Goal: Download file/media

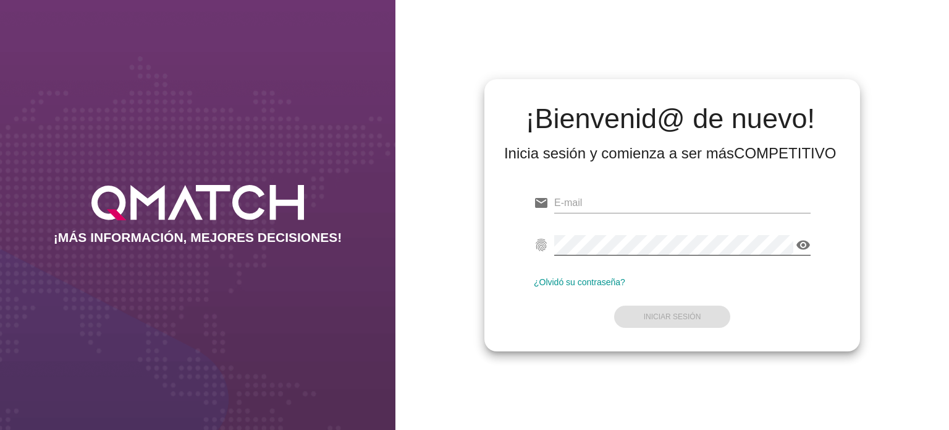
type input "[EMAIL_ADDRESS][PERSON_NAME][DOMAIN_NAME]"
click at [805, 242] on icon "visibility" at bounding box center [803, 244] width 15 height 15
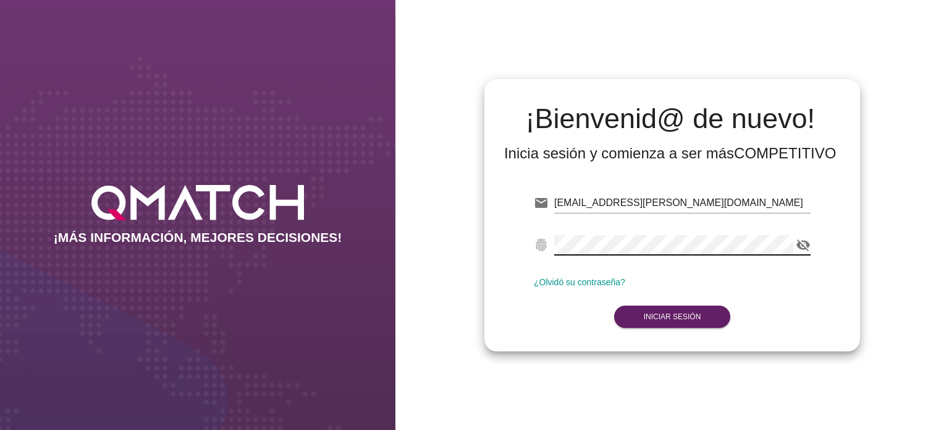
click at [805, 242] on icon "visibility_off" at bounding box center [803, 244] width 15 height 15
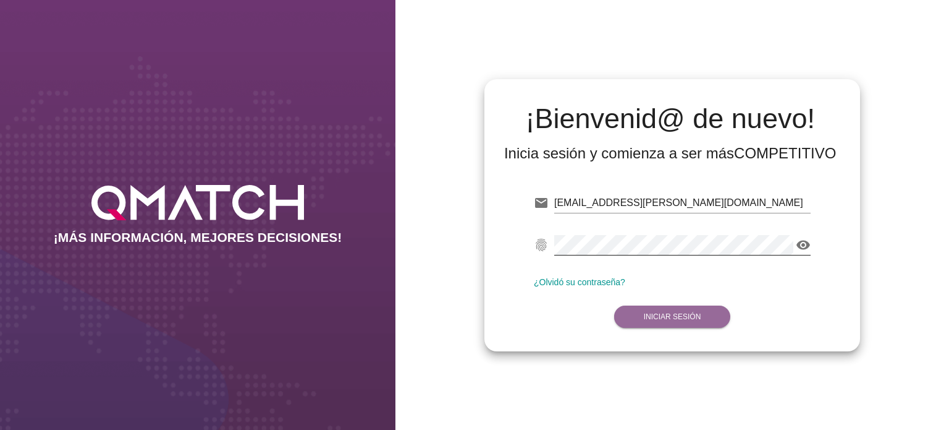
click at [697, 311] on button "Iniciar Sesión" at bounding box center [672, 316] width 117 height 22
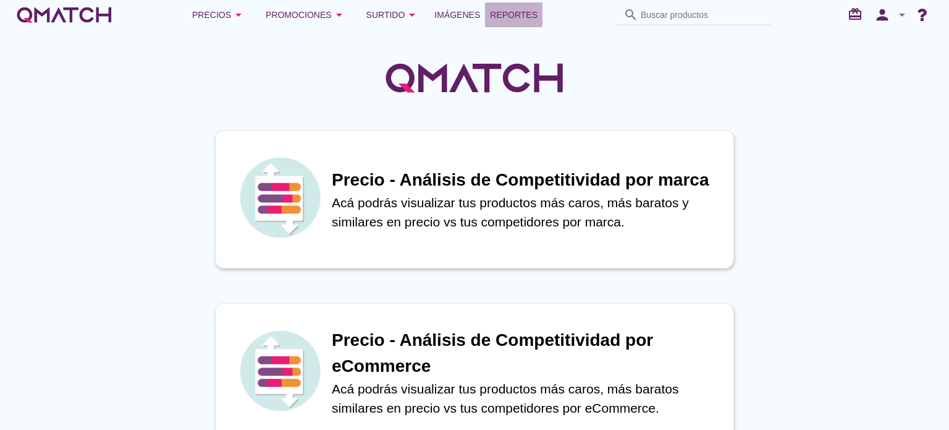
click at [513, 14] on span "Reportes" at bounding box center [514, 14] width 48 height 15
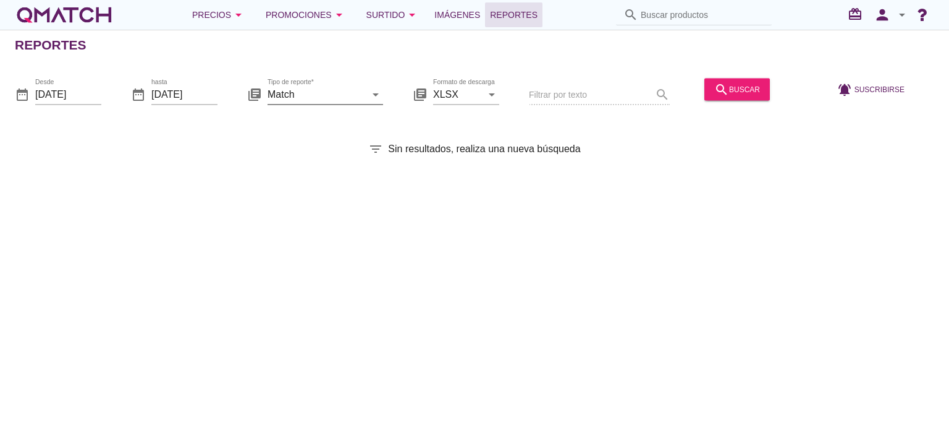
click at [337, 93] on input "Match" at bounding box center [317, 94] width 98 height 20
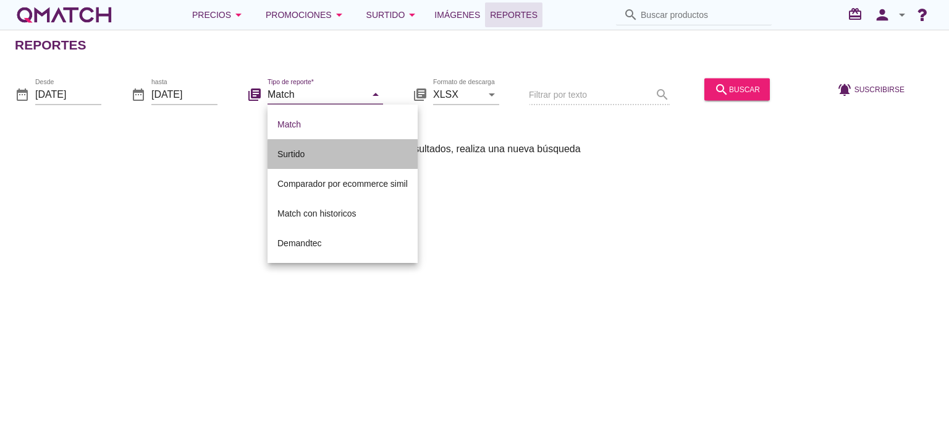
click at [354, 147] on div "Surtido" at bounding box center [342, 153] width 130 height 15
type input "Surtido"
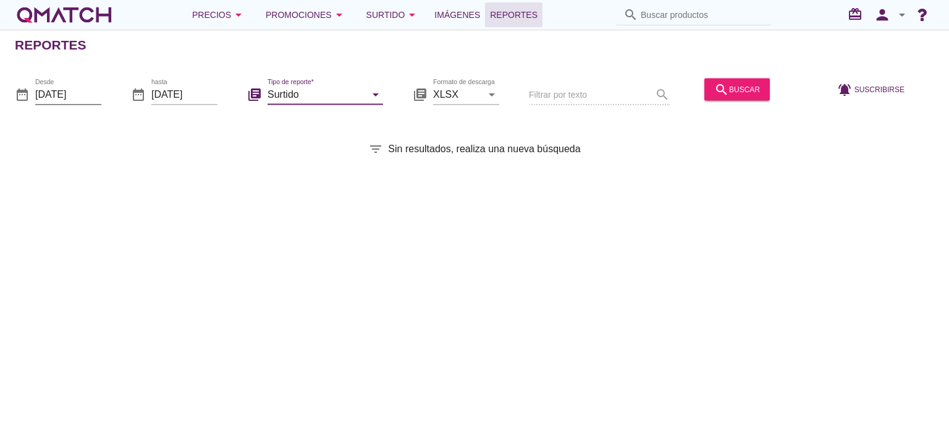
click at [93, 94] on input "[DATE]" at bounding box center [68, 94] width 66 height 20
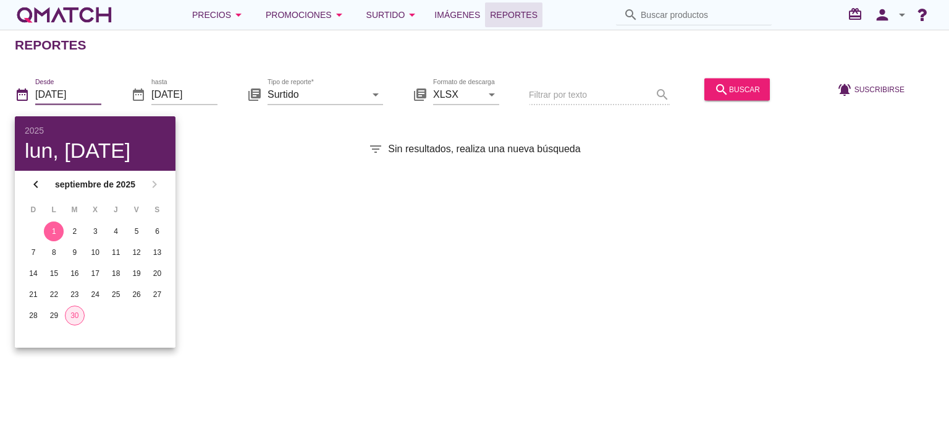
click at [67, 313] on div "30" at bounding box center [75, 315] width 19 height 11
type input "[DATE]"
click at [729, 88] on div "search buscar" at bounding box center [737, 89] width 46 height 15
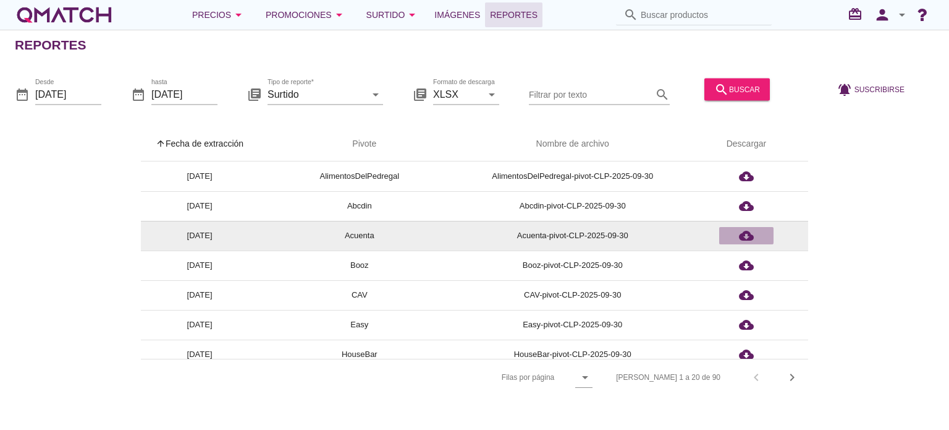
click at [748, 232] on icon "cloud_download" at bounding box center [746, 235] width 15 height 15
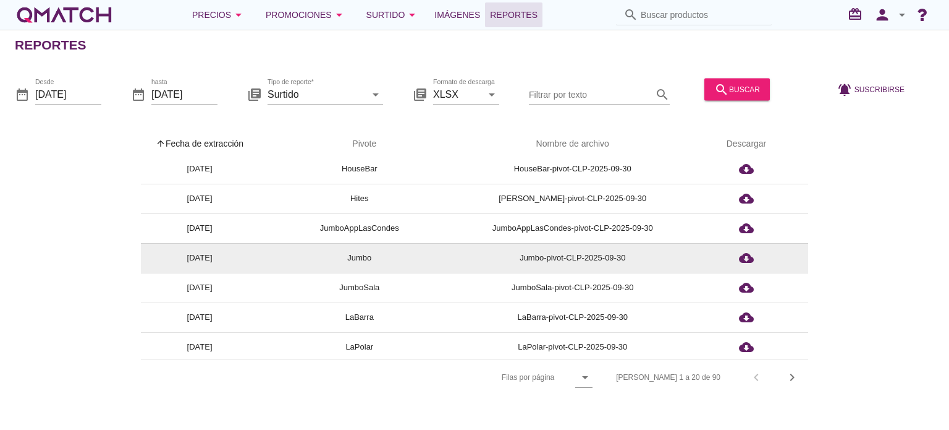
scroll to position [309, 0]
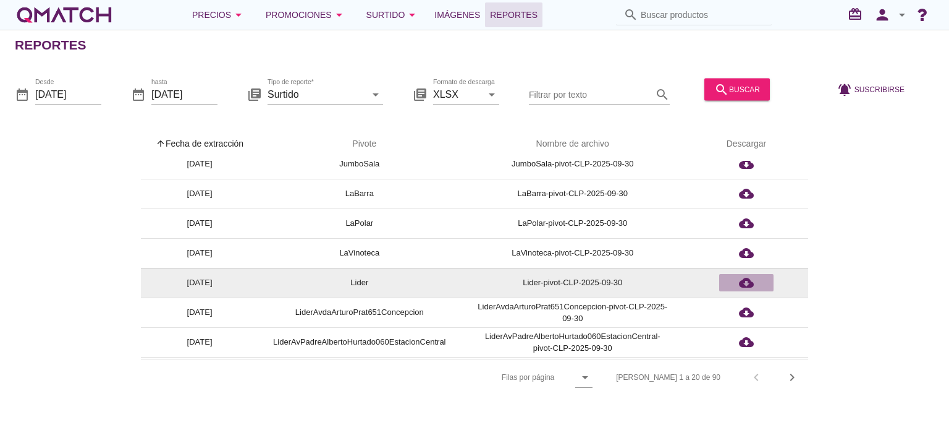
click at [746, 282] on icon "cloud_download" at bounding box center [746, 282] width 15 height 15
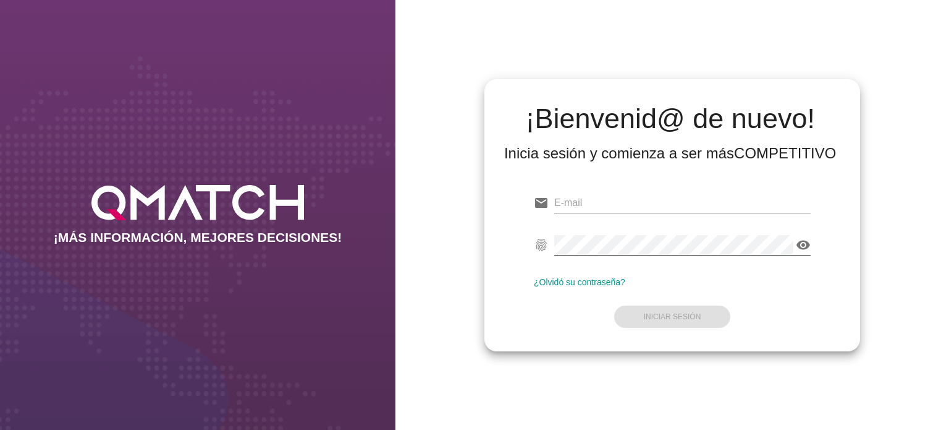
type input "[EMAIL_ADDRESS][PERSON_NAME][DOMAIN_NAME]"
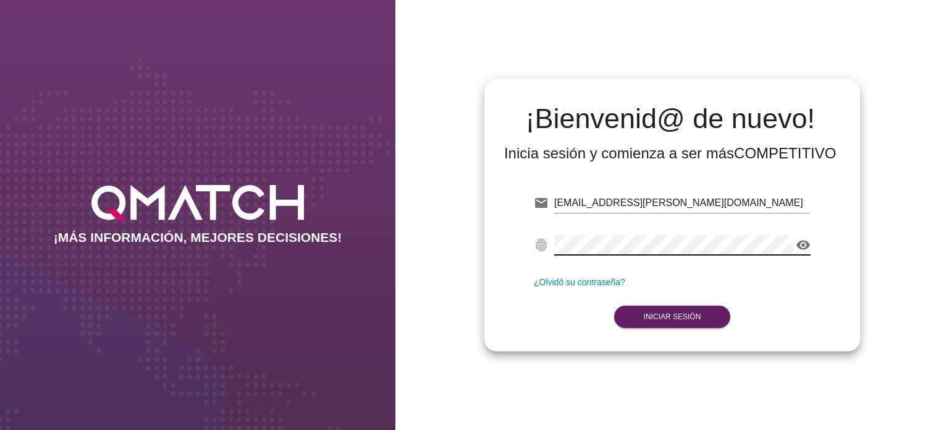
click at [800, 242] on icon "visibility" at bounding box center [803, 244] width 15 height 15
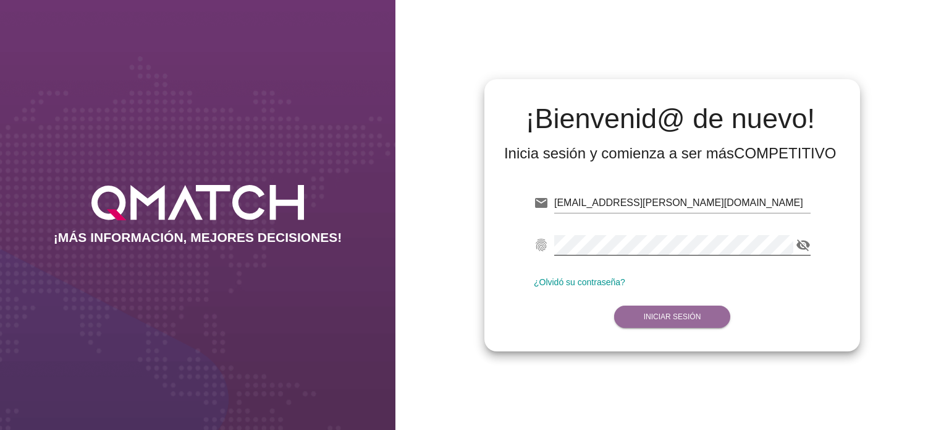
click at [692, 320] on strong "Iniciar Sesión" at bounding box center [672, 316] width 57 height 9
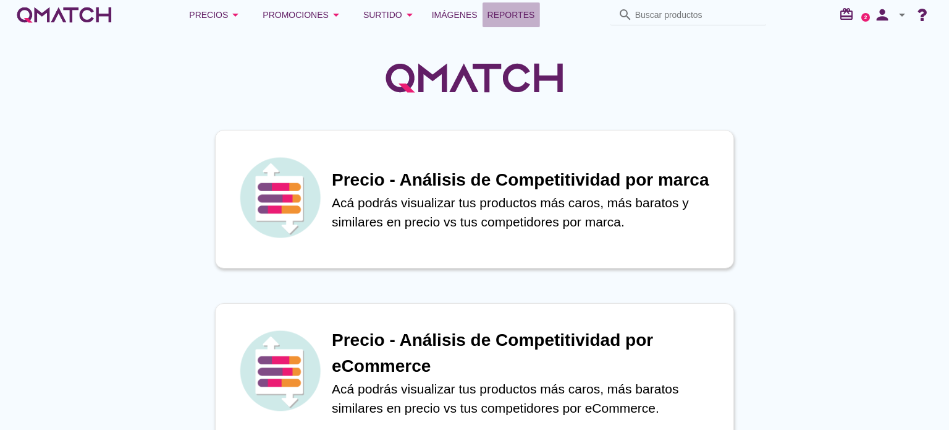
click at [509, 11] on span "Reportes" at bounding box center [512, 14] width 48 height 15
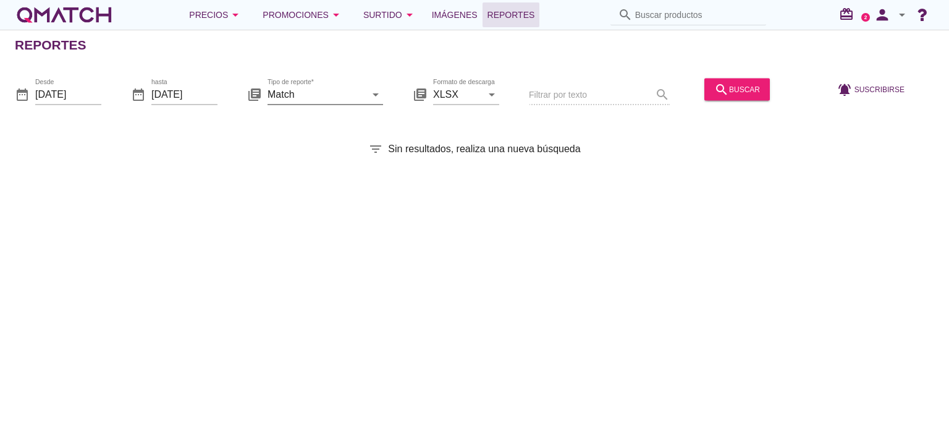
click at [361, 88] on input "Match" at bounding box center [317, 94] width 98 height 20
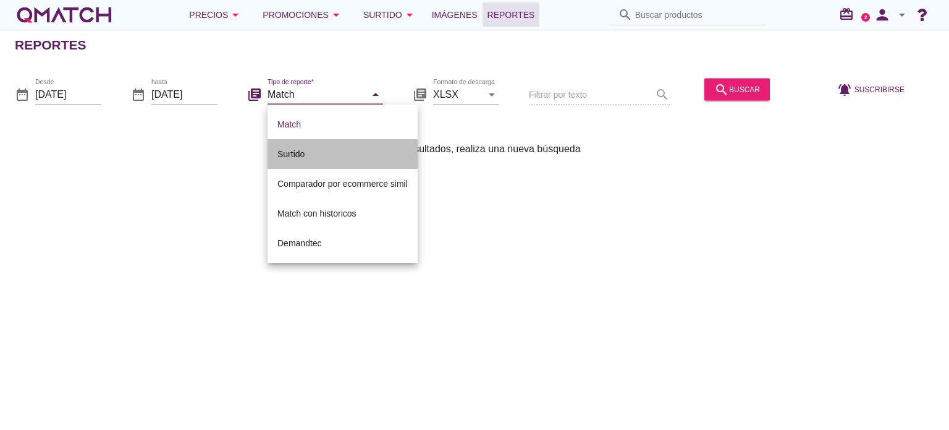
click at [347, 155] on div "Surtido" at bounding box center [342, 153] width 130 height 15
type input "Surtido"
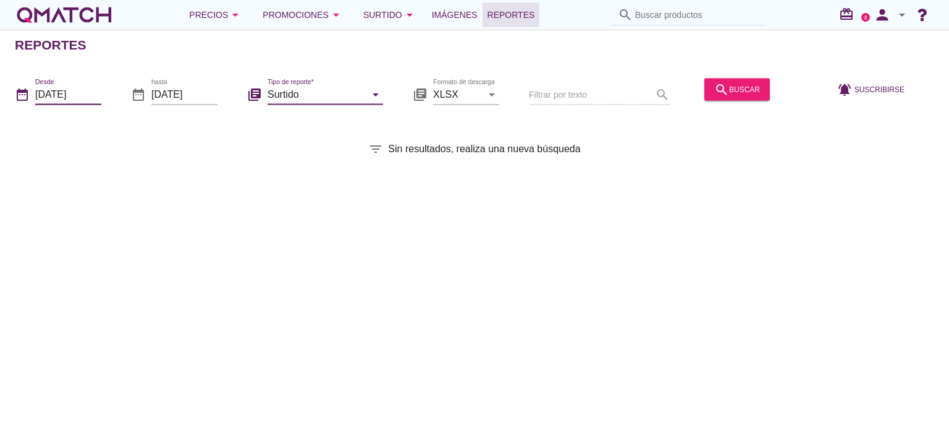
click at [91, 92] on input "[DATE]" at bounding box center [68, 94] width 66 height 20
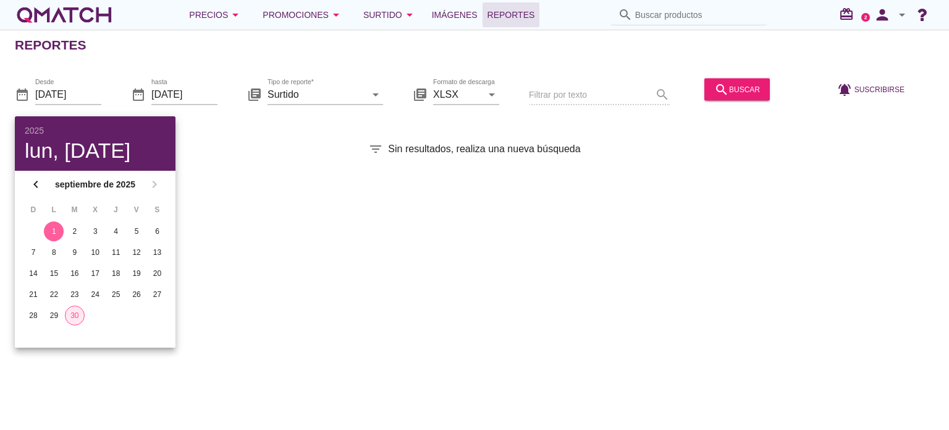
click at [74, 311] on div "30" at bounding box center [75, 315] width 19 height 11
type input "[DATE]"
click at [742, 89] on div "search buscar" at bounding box center [737, 89] width 46 height 15
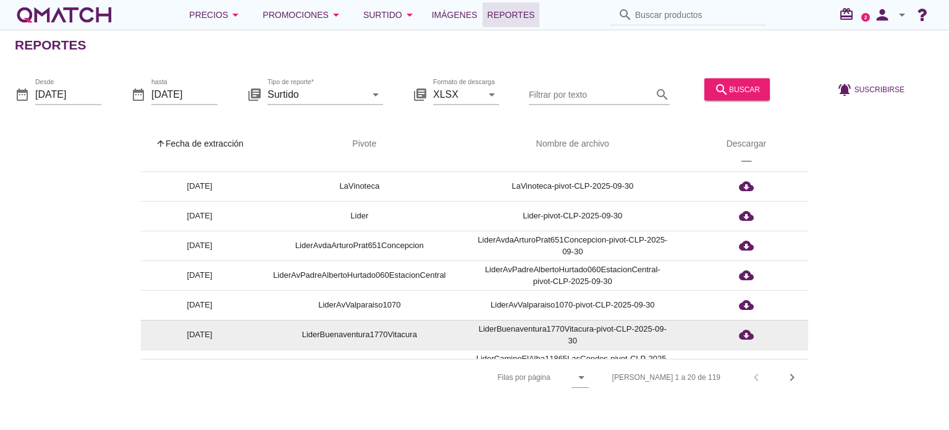
scroll to position [396, 0]
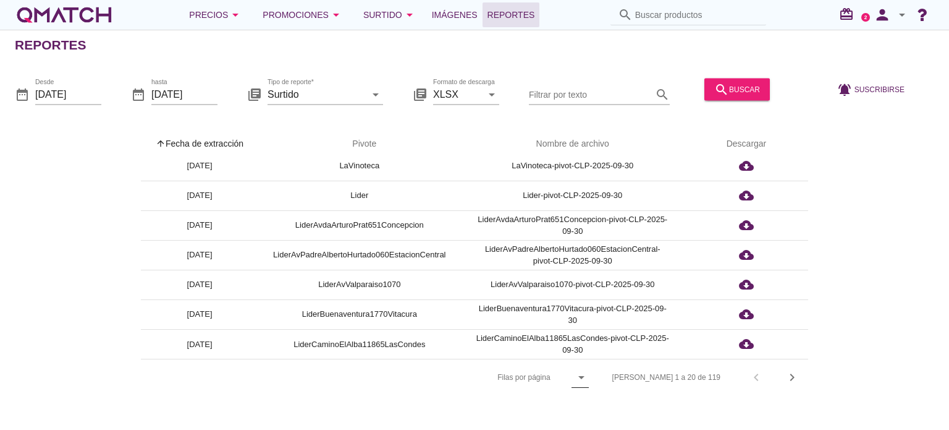
click at [589, 375] on icon "arrow_drop_down" at bounding box center [581, 377] width 15 height 15
click at [627, 402] on div "All" at bounding box center [630, 407] width 27 height 15
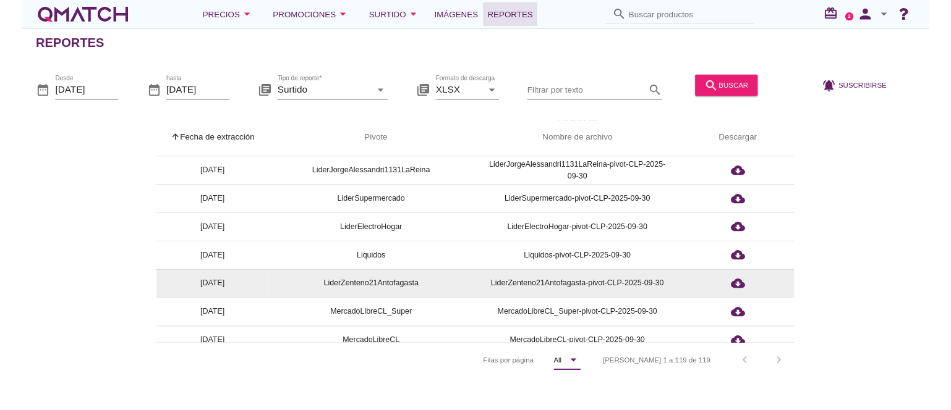
scroll to position [705, 0]
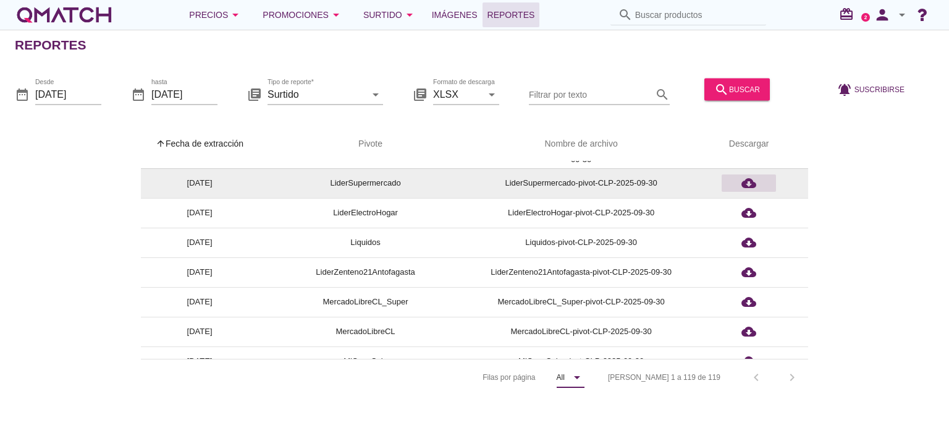
click at [749, 182] on icon "cloud_download" at bounding box center [749, 183] width 15 height 15
